Goal: Task Accomplishment & Management: Complete application form

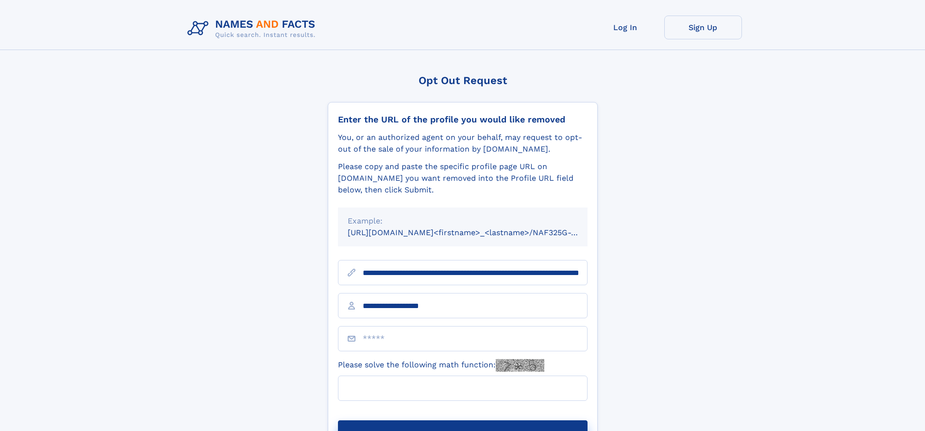
type input "**********"
type input "***"
click at [462, 420] on button "Submit Opt Out Request" at bounding box center [463, 435] width 250 height 31
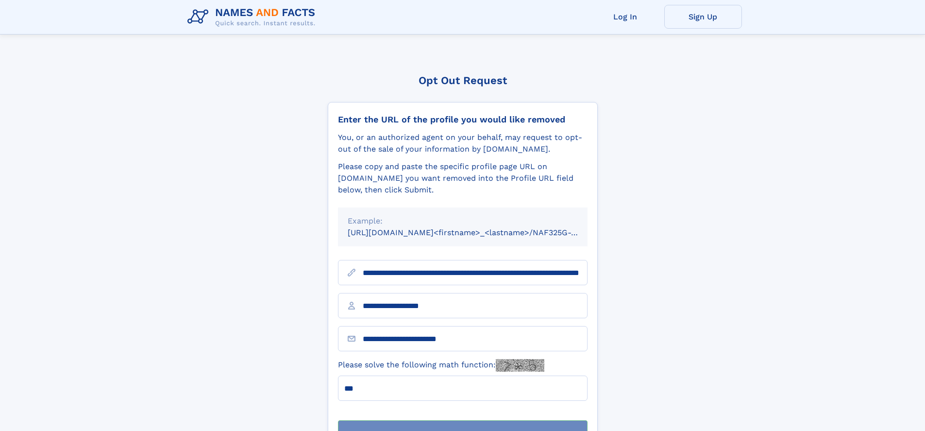
scroll to position [31, 0]
